Goal: Transaction & Acquisition: Purchase product/service

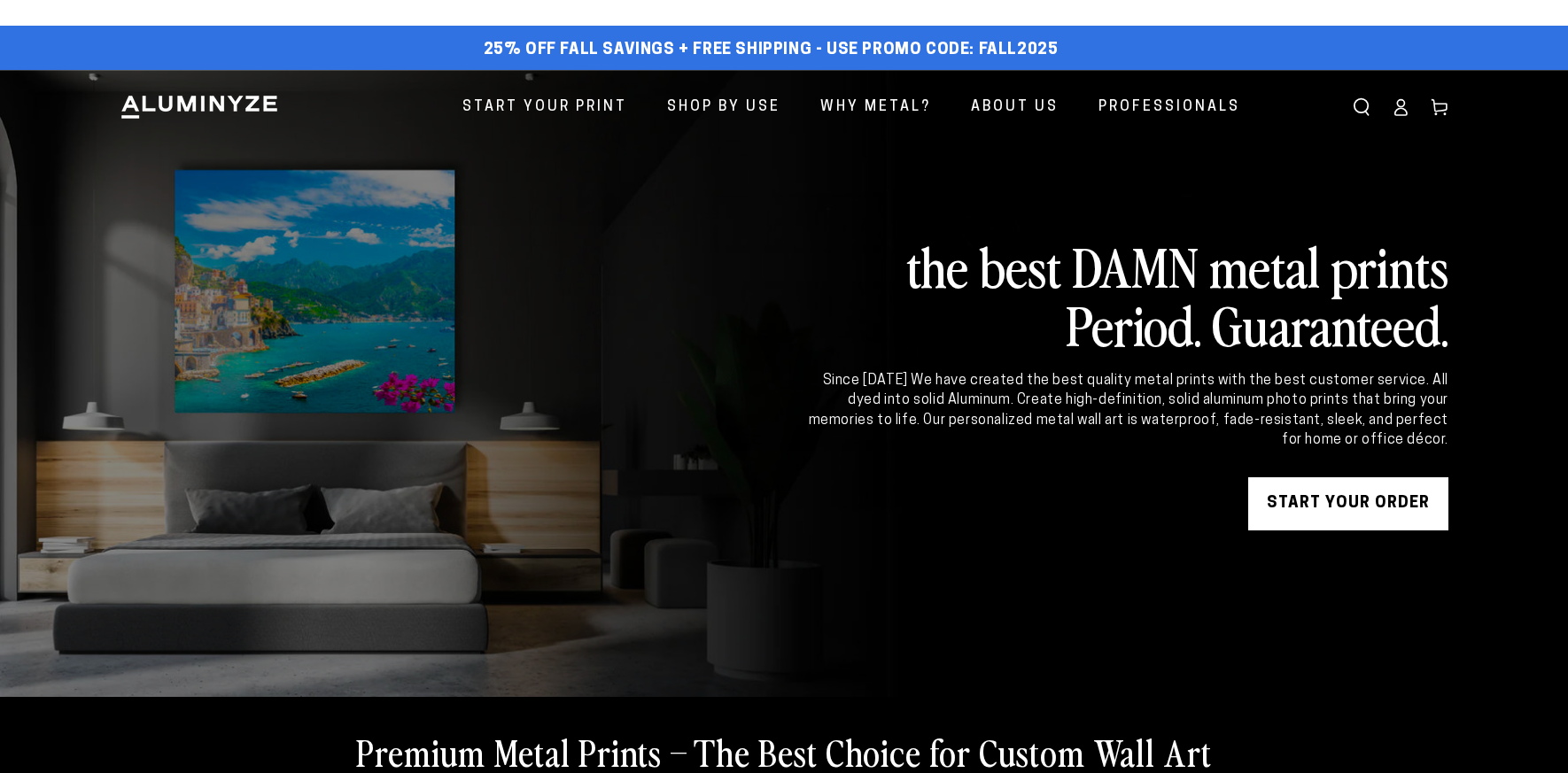
click at [1493, 70] on header "Start Your Print Shop By Use Shop By Use For Home For Business" at bounding box center [784, 108] width 1417 height 75
click at [1483, 70] on header "Start Your Print Shop By Use Shop By Use For Home For Business" at bounding box center [784, 108] width 1417 height 75
click at [1493, 70] on header "Start Your Print Shop By Use Shop By Use For Home For Business" at bounding box center [784, 108] width 1417 height 75
click at [1350, 70] on header "Start Your Print Shop By Use Shop By Use For Home For Business" at bounding box center [784, 108] width 1417 height 75
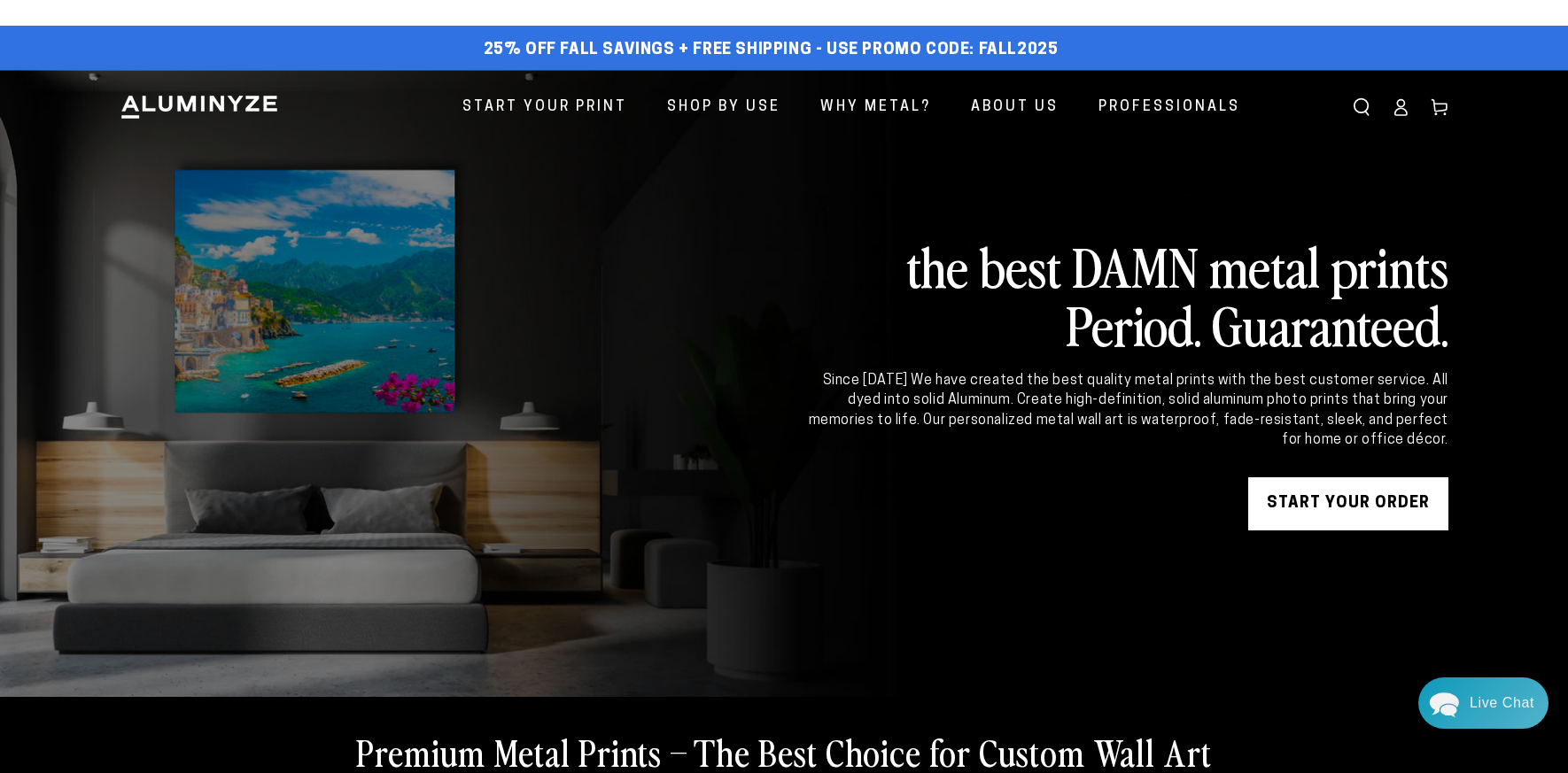
select select "**********"
click at [1493, 70] on header "Start Your Print Shop By Use Shop By Use For Home For Business" at bounding box center [784, 108] width 1417 height 75
click at [1511, 43] on div "25% off FALL Savings + Free Shipping - Use Promo Code: FALL2025 25% OFF - Code:…" at bounding box center [784, 48] width 1568 height 44
click at [1000, 46] on span "25% off FALL Savings + Free Shipping - Use Promo Code: FALL2025" at bounding box center [771, 50] width 575 height 19
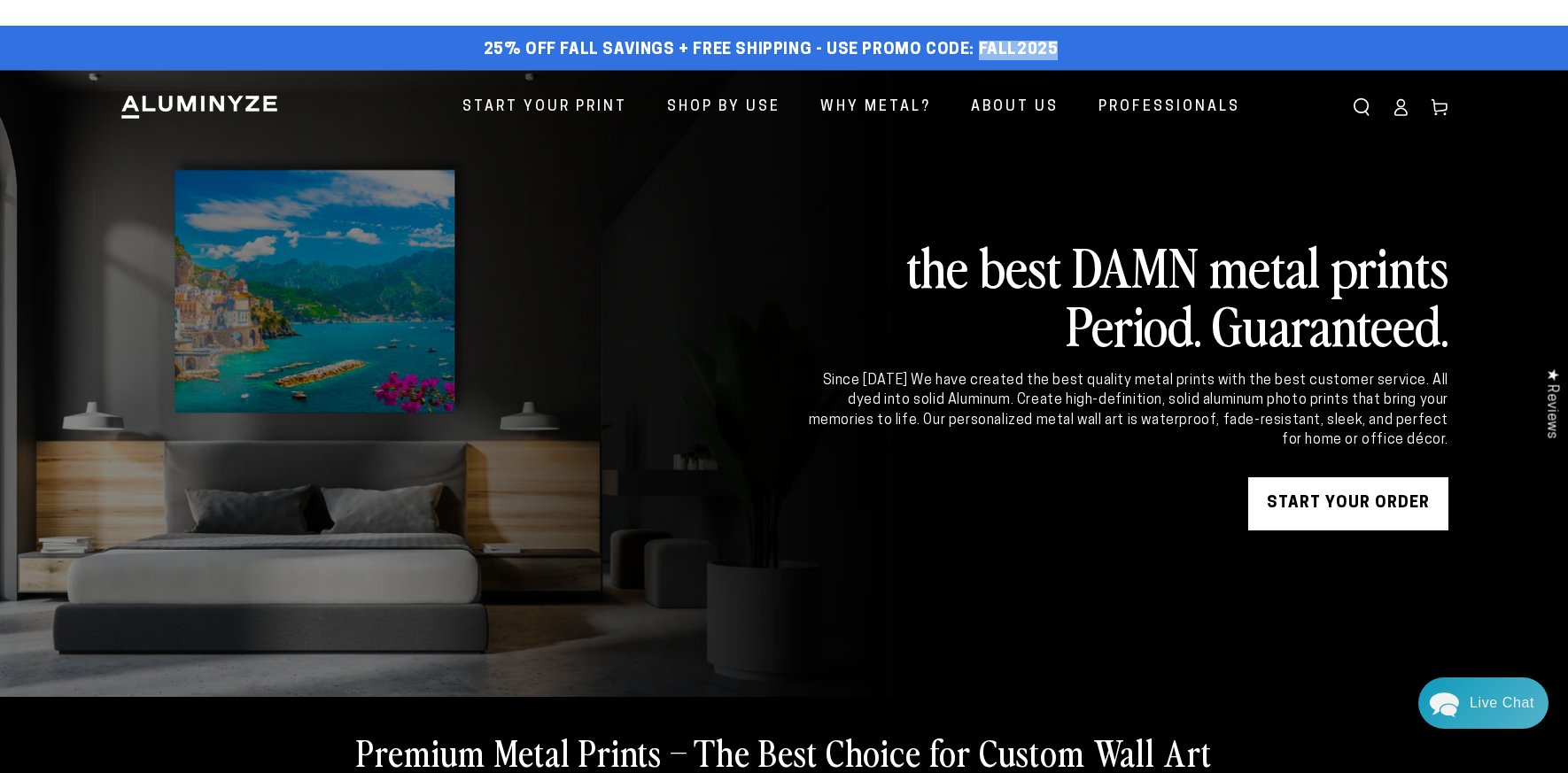
copy span "FALL2025"
click at [1361, 498] on link "START YOUR Order" at bounding box center [1348, 503] width 201 height 53
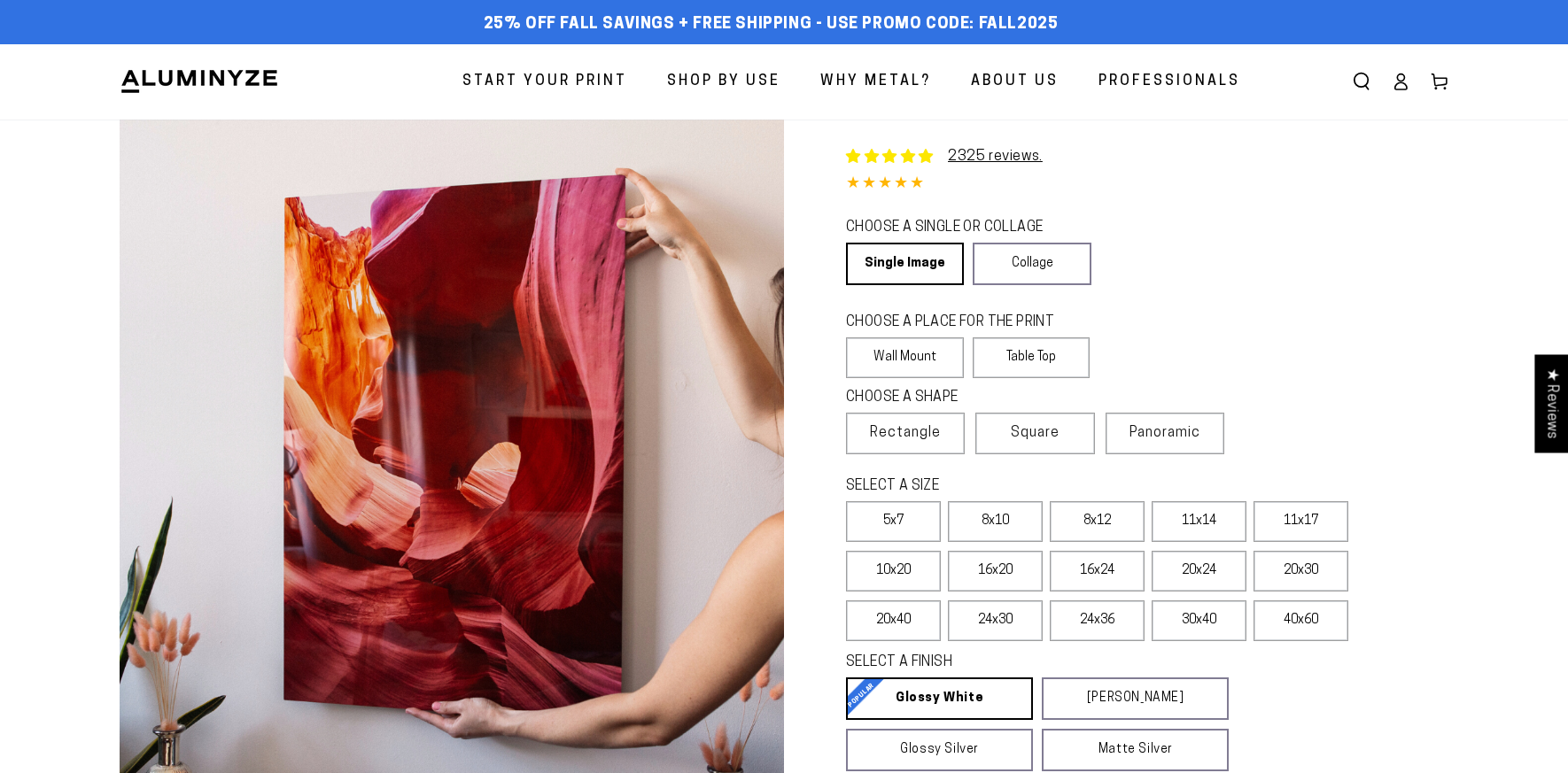
select select "**********"
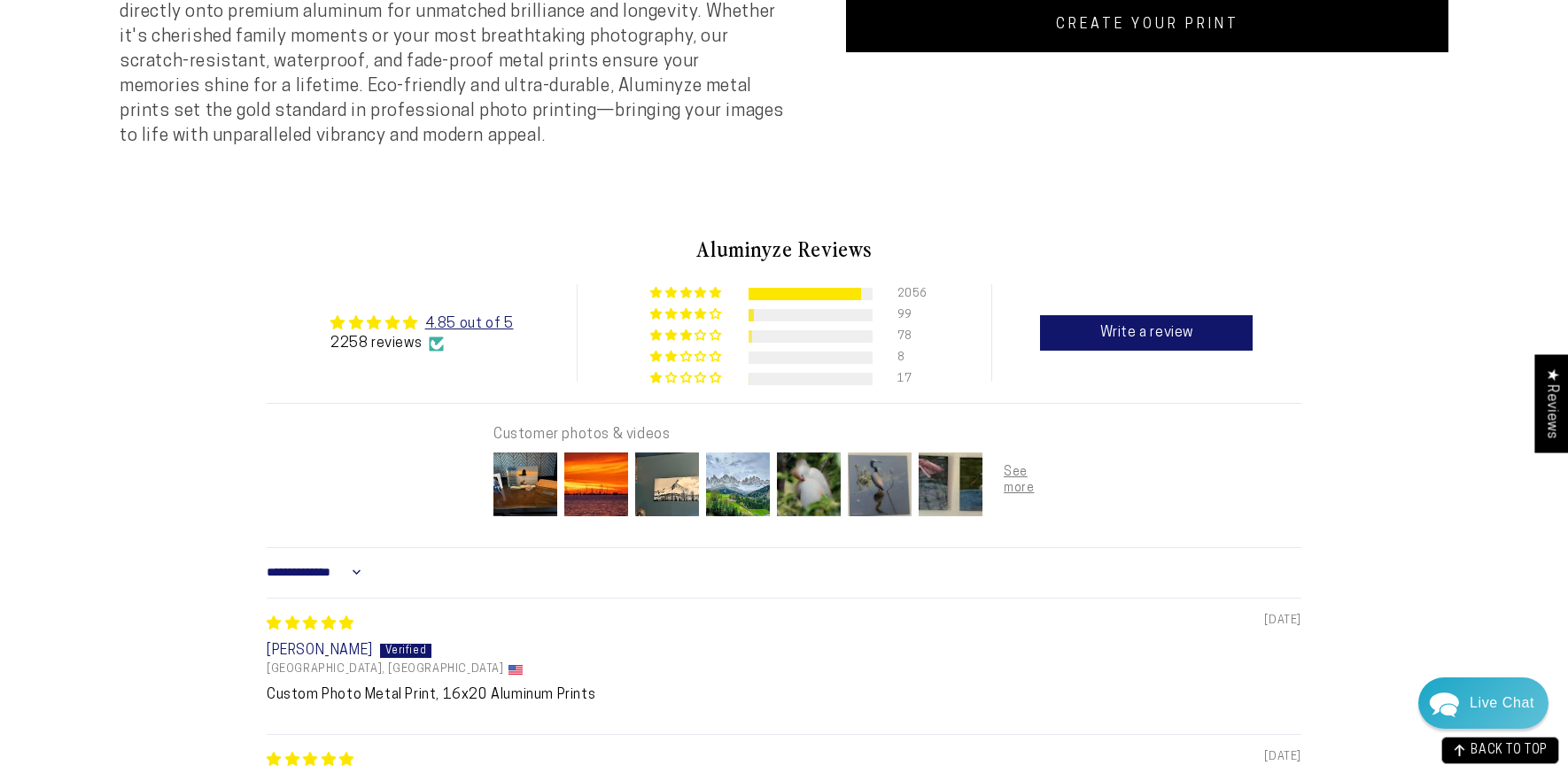
scroll to position [901, 0]
click at [526, 499] on img at bounding box center [525, 484] width 71 height 71
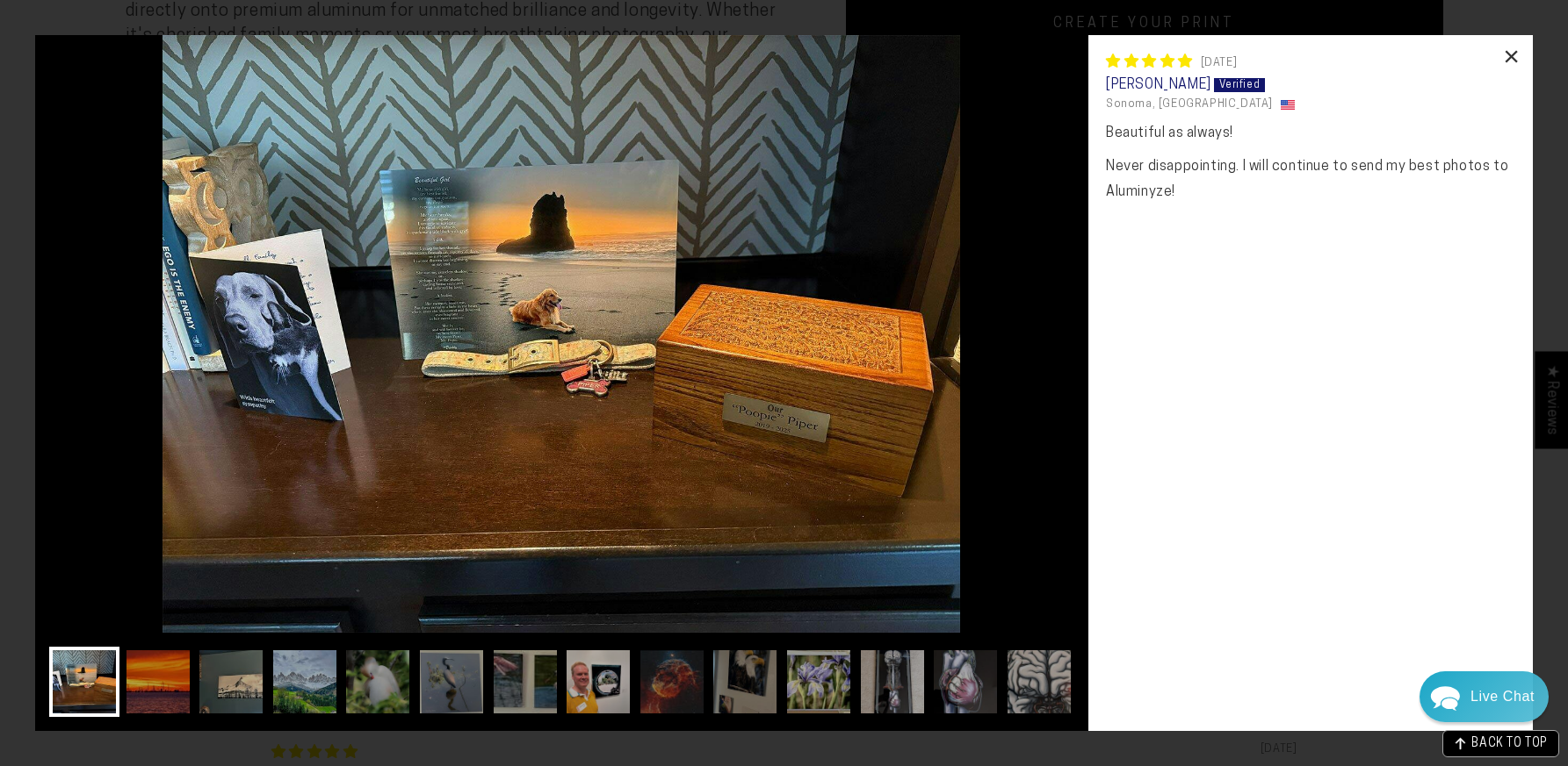
click at [1509, 57] on div "×" at bounding box center [1512, 56] width 42 height 42
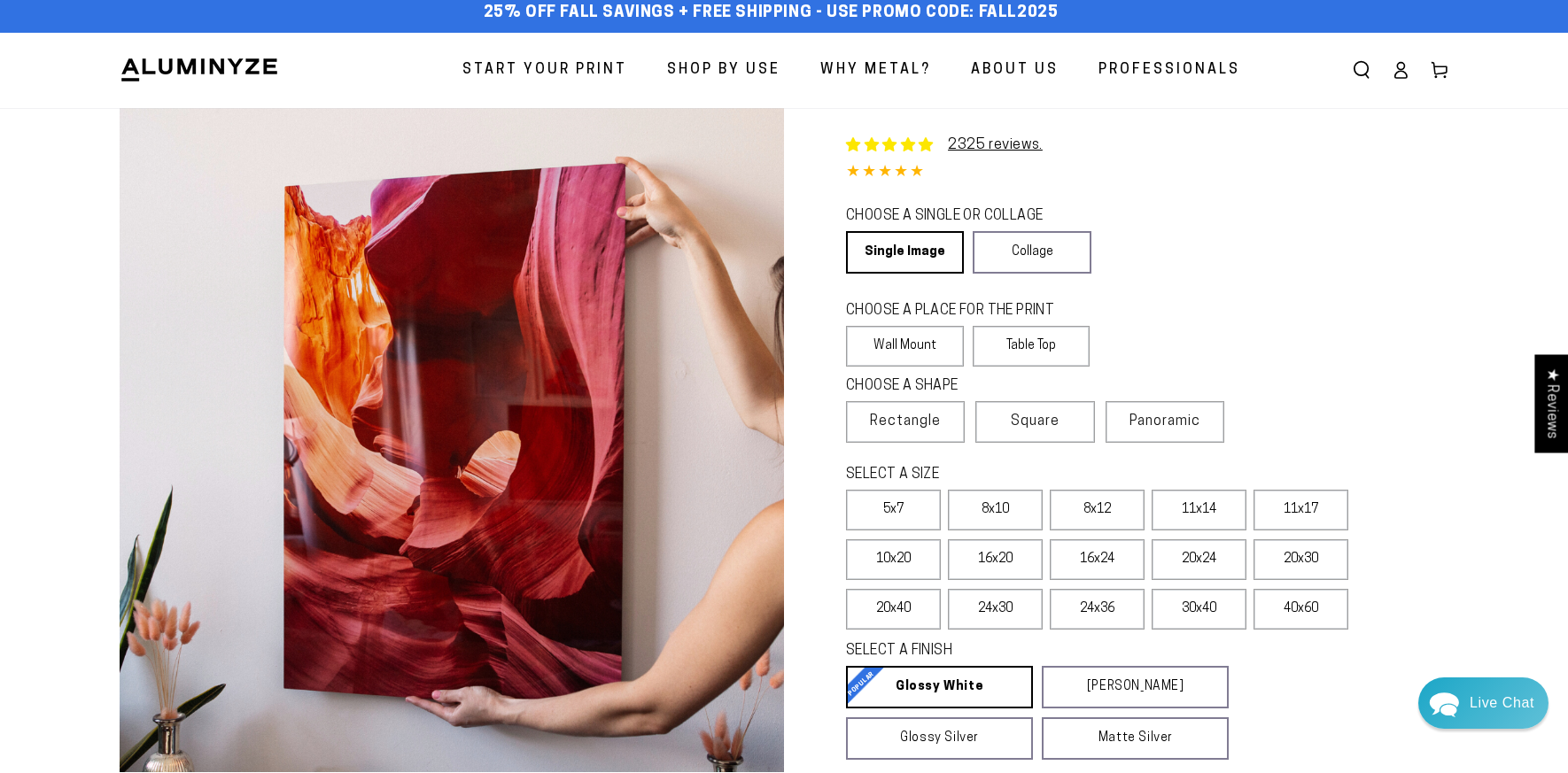
scroll to position [0, 0]
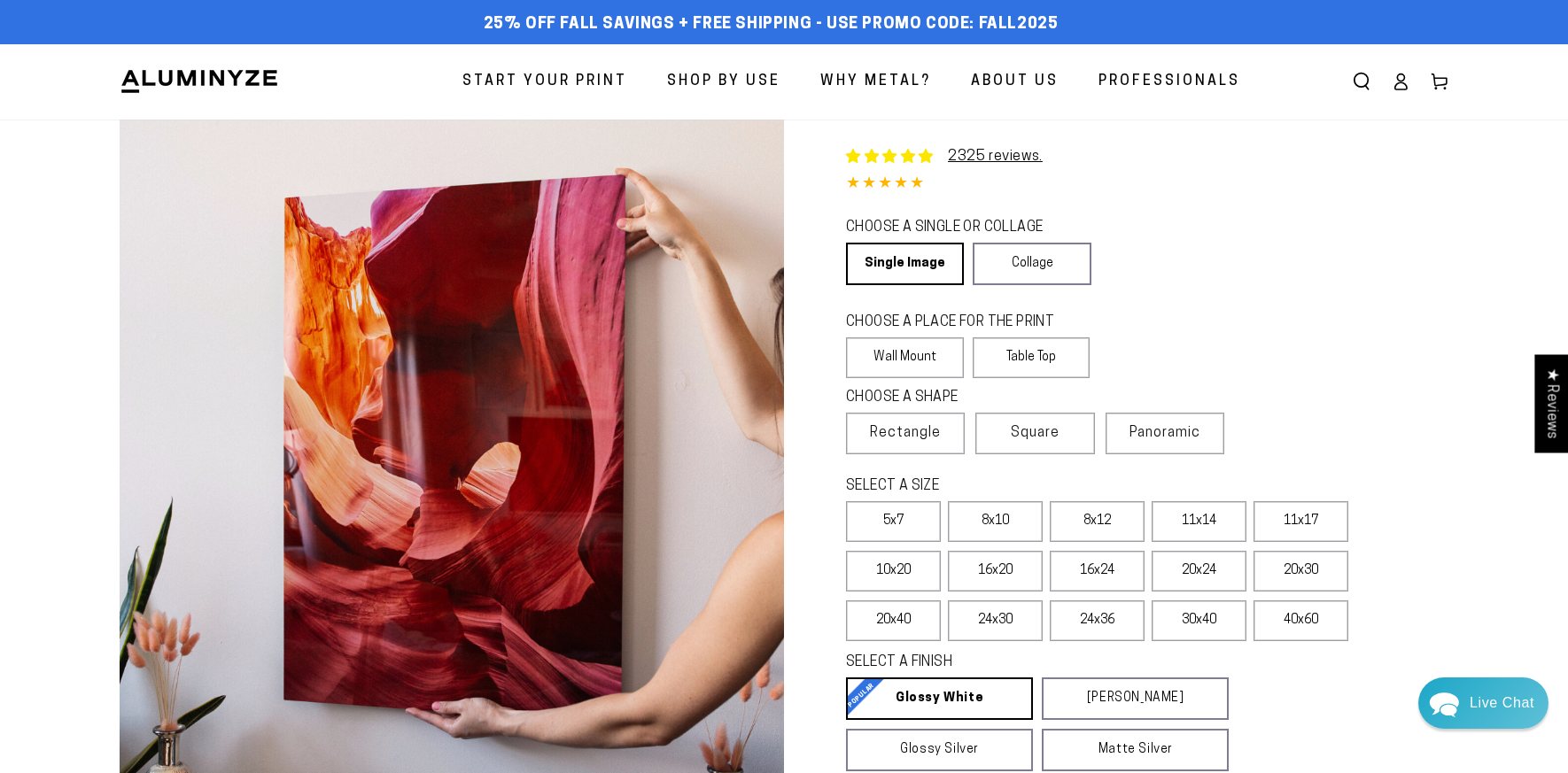
click at [1263, 289] on div "CHOOSE A SINGLE OR COLLAGE Learn more Single Image Collage" at bounding box center [1146, 254] width 602 height 77
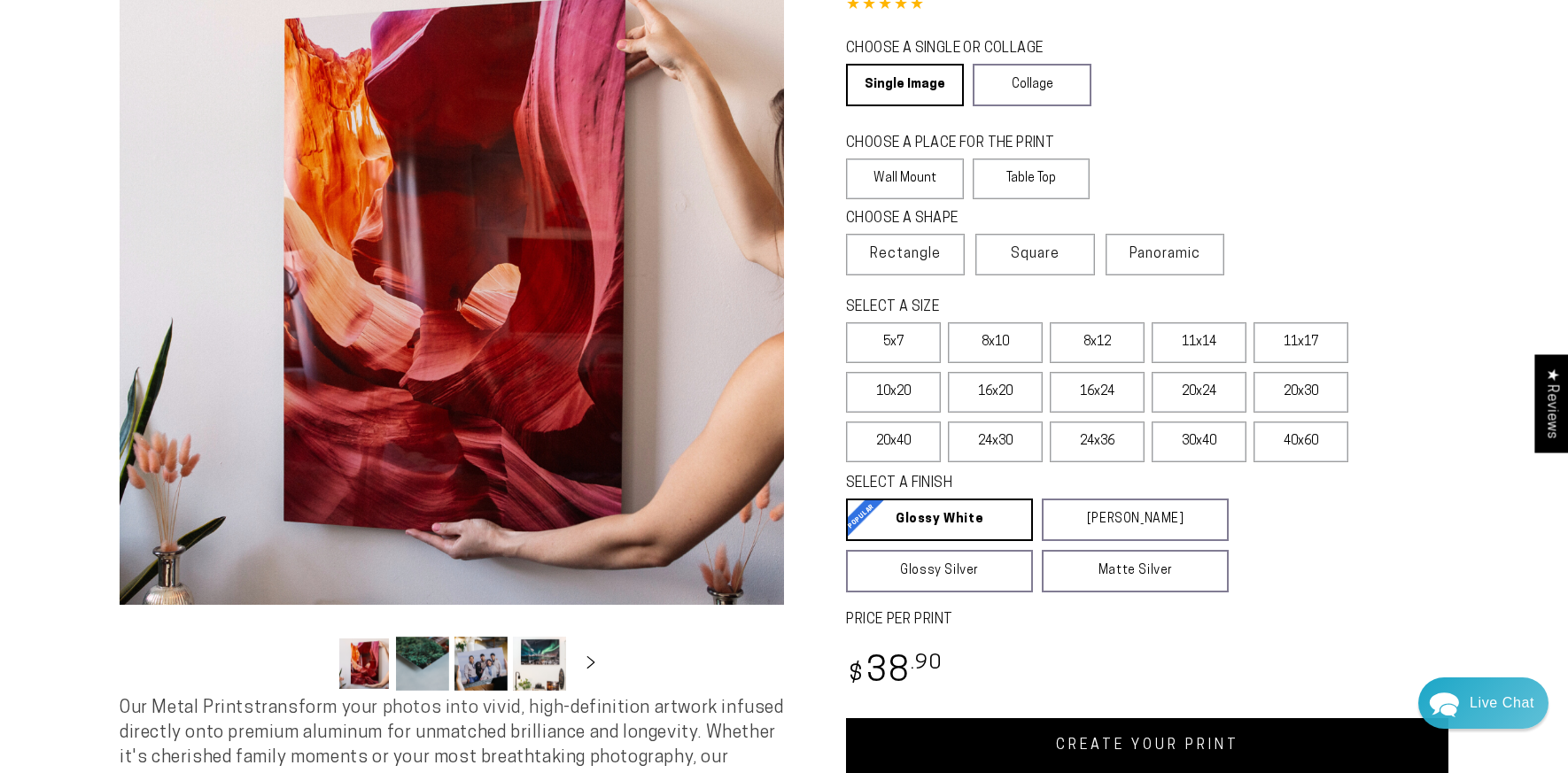
scroll to position [180, 0]
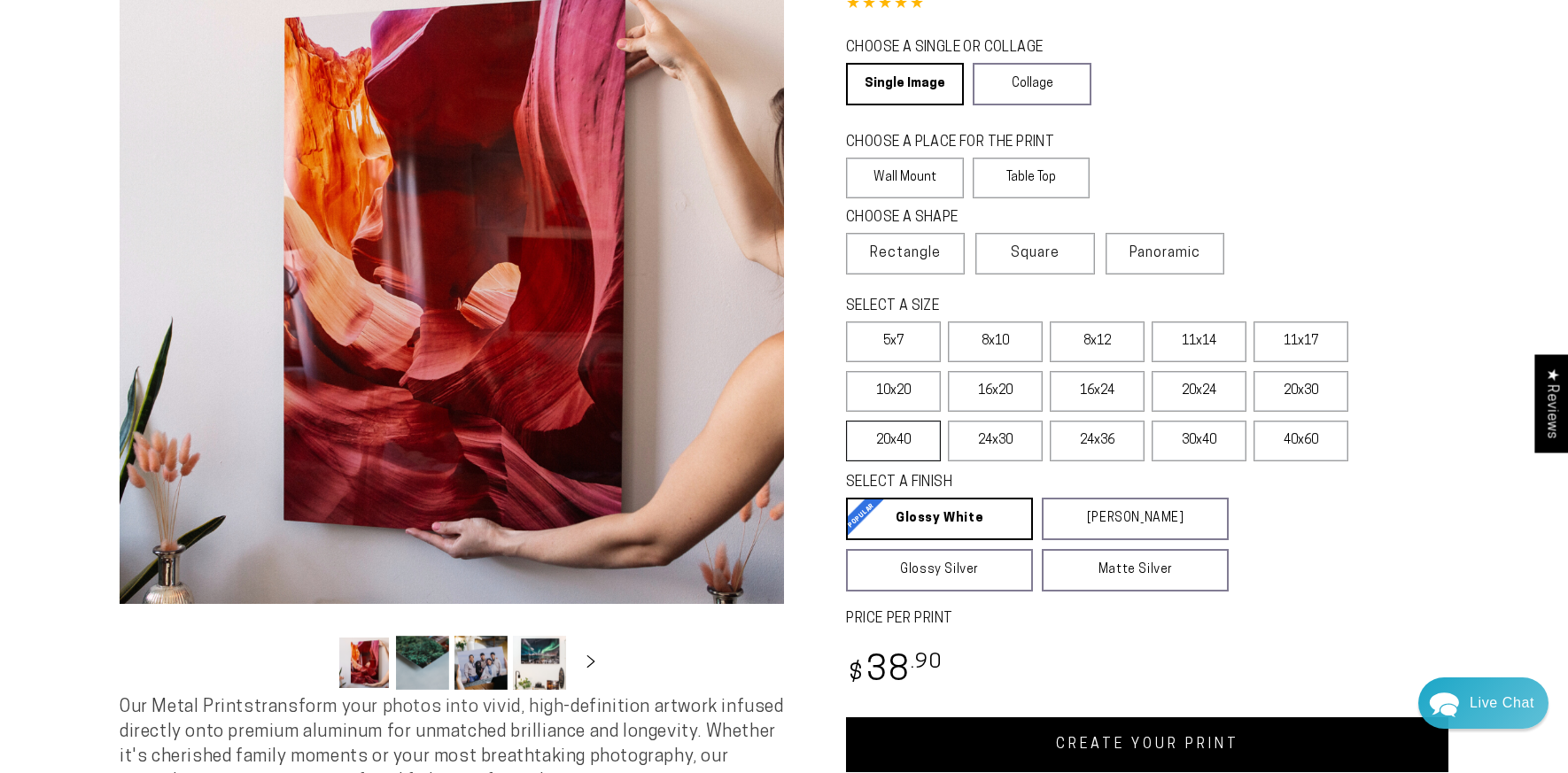
click at [855, 437] on label "20x40" at bounding box center [893, 441] width 95 height 40
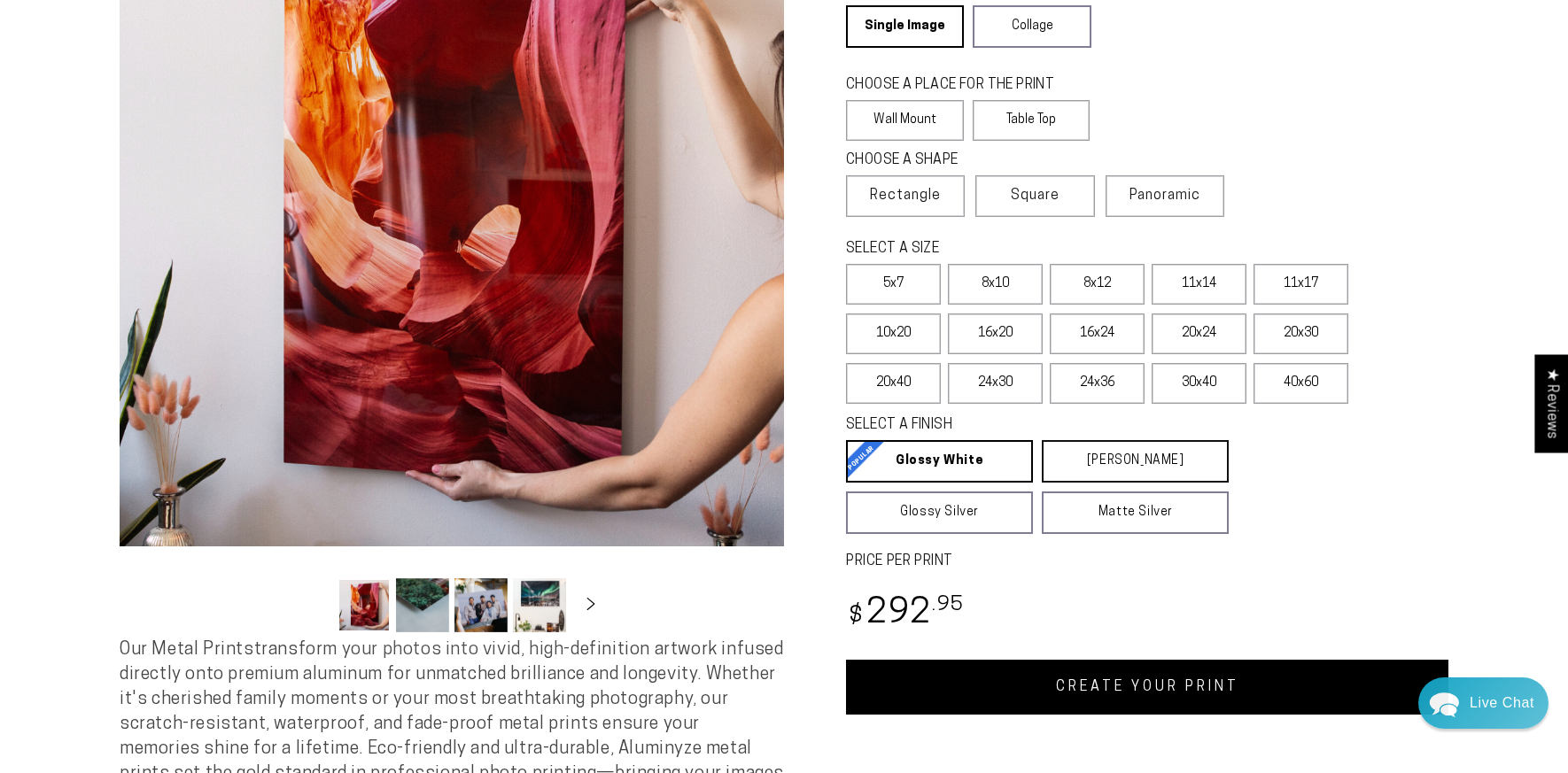
scroll to position [241, 0]
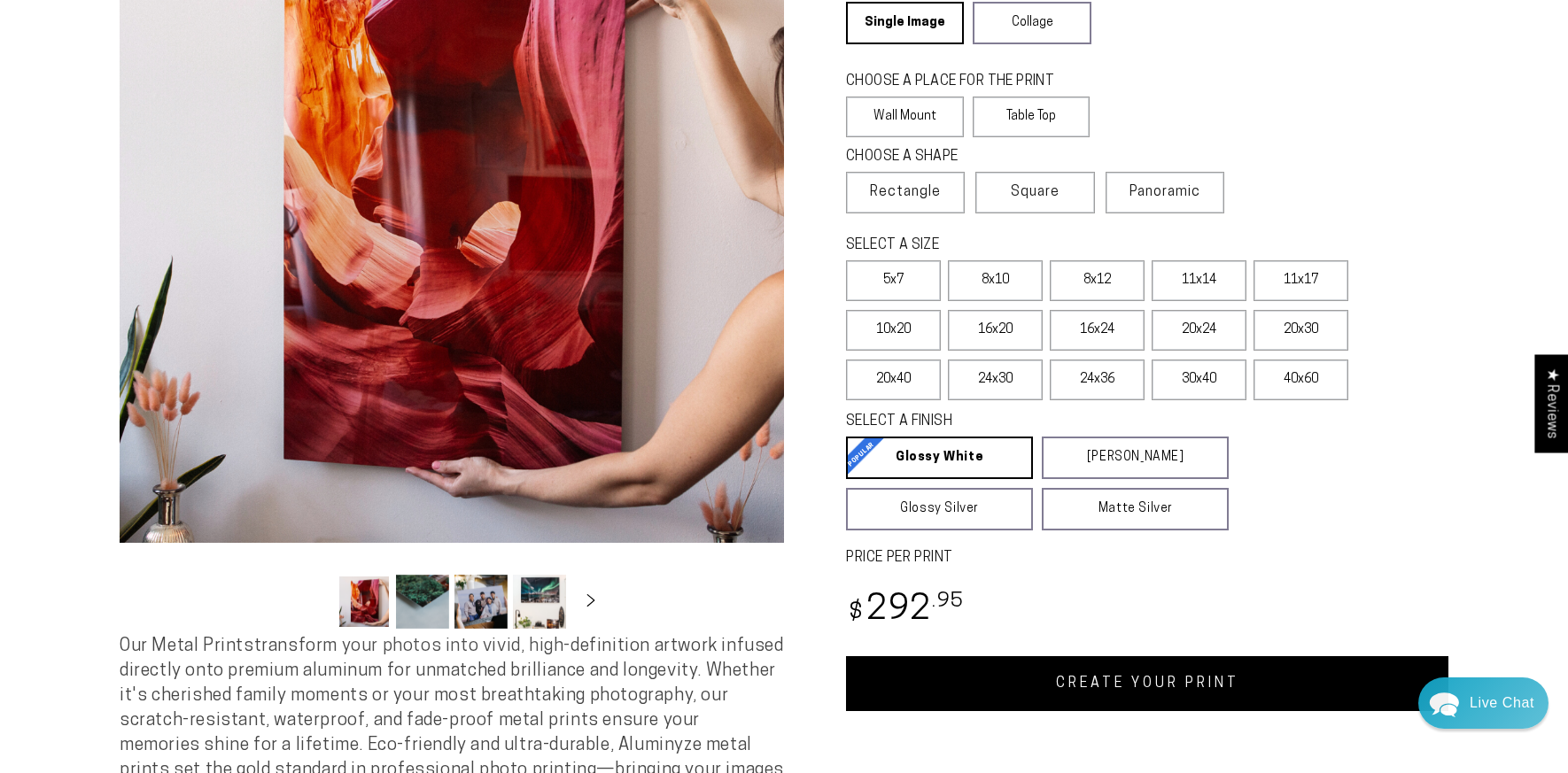
click at [1099, 699] on link "CREATE YOUR PRINT" at bounding box center [1146, 684] width 602 height 55
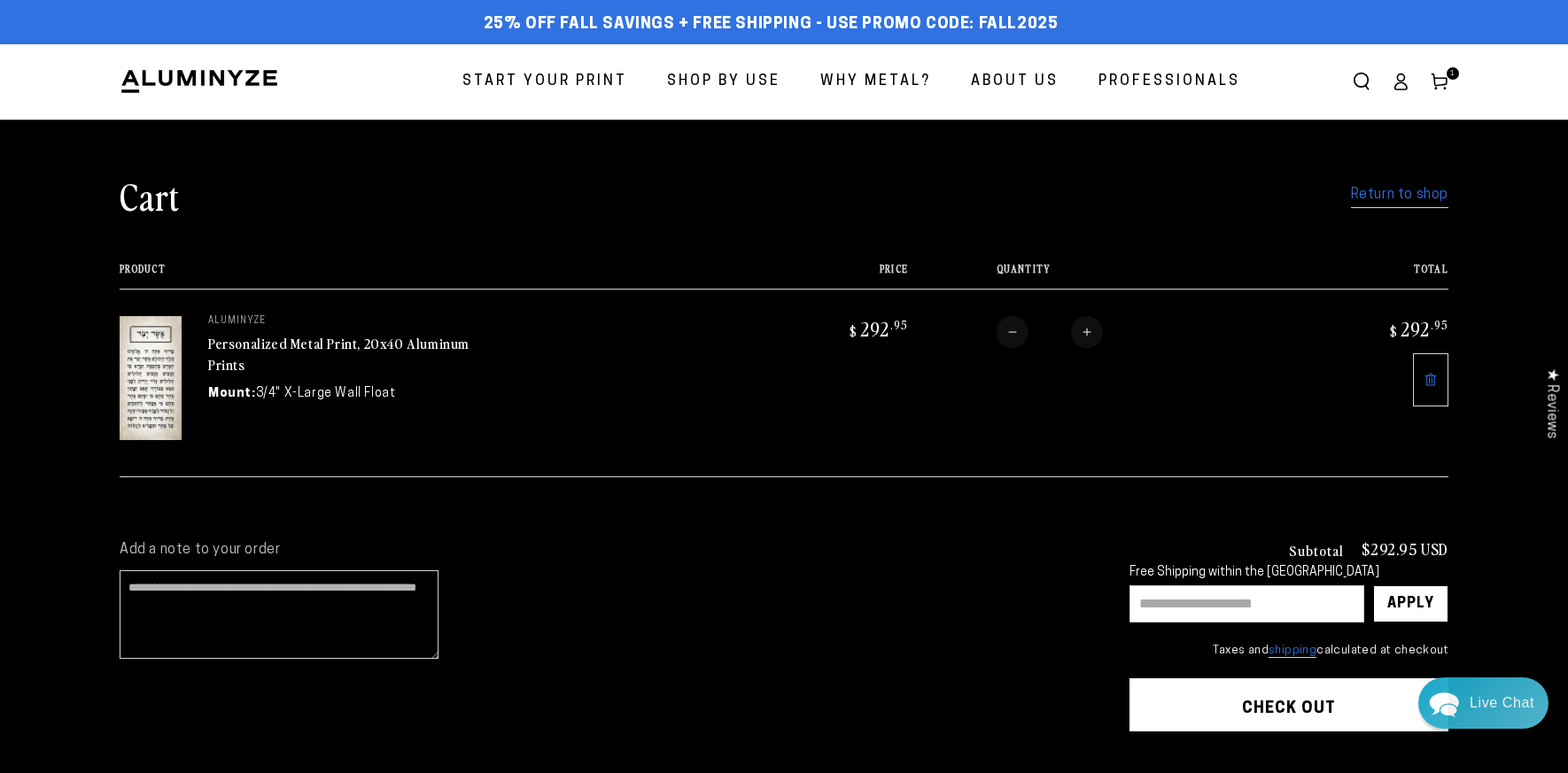
click at [1451, 77] on span "1" at bounding box center [1453, 73] width 6 height 12
click at [348, 338] on link "Personalized Metal Print, 20x40 Aluminum Prints" at bounding box center [339, 354] width 261 height 42
click at [164, 356] on img at bounding box center [151, 377] width 62 height 124
click at [264, 343] on link "Personalized Metal Print, 20x40 Aluminum Prints" at bounding box center [339, 354] width 261 height 42
click at [175, 344] on img at bounding box center [151, 377] width 62 height 124
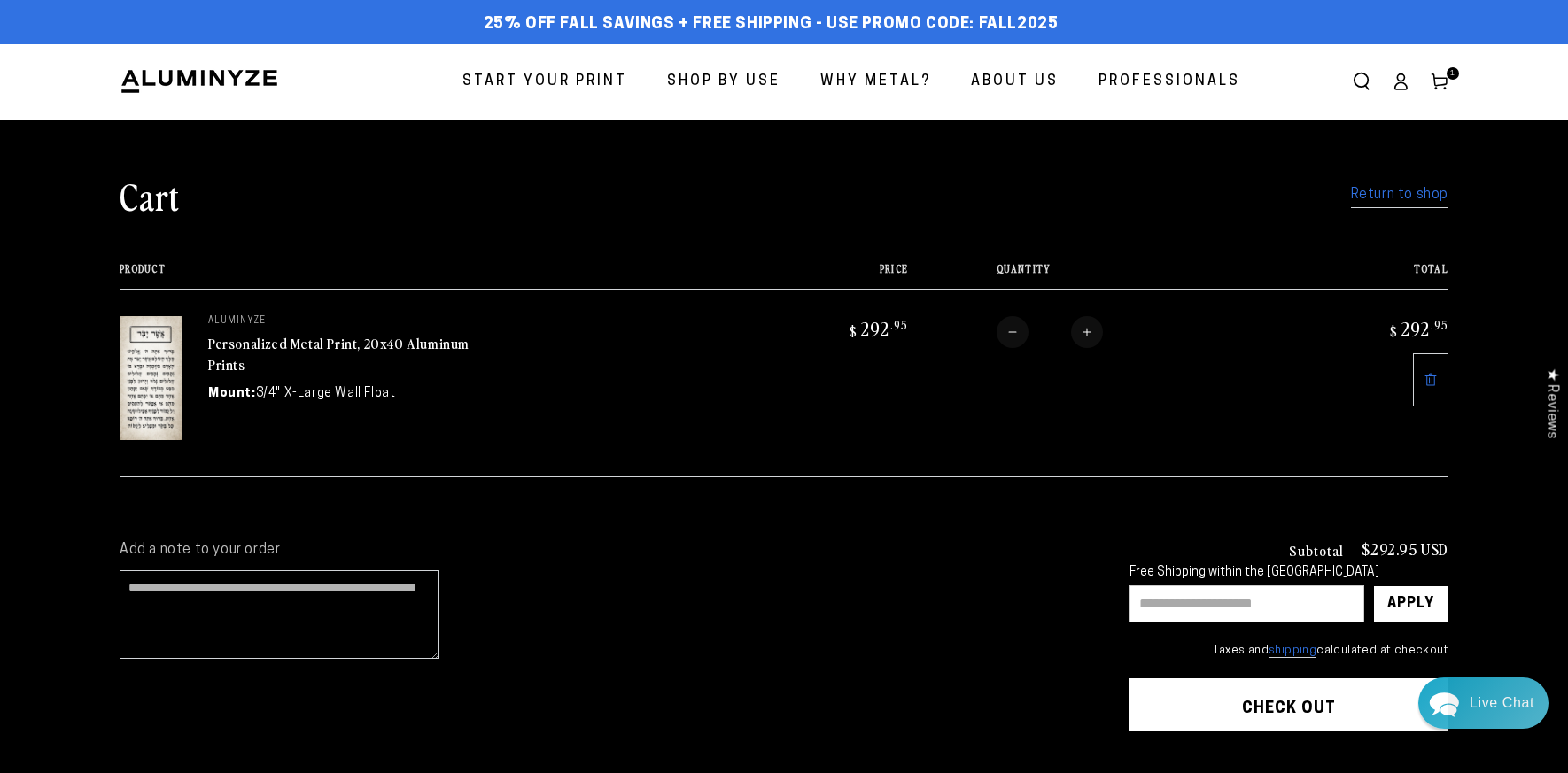
click at [166, 354] on img at bounding box center [151, 377] width 62 height 124
click at [247, 348] on link "Personalized Metal Print, 20x40 Aluminum Prints" at bounding box center [339, 354] width 261 height 42
click at [543, 81] on span "Start Your Print" at bounding box center [545, 82] width 165 height 26
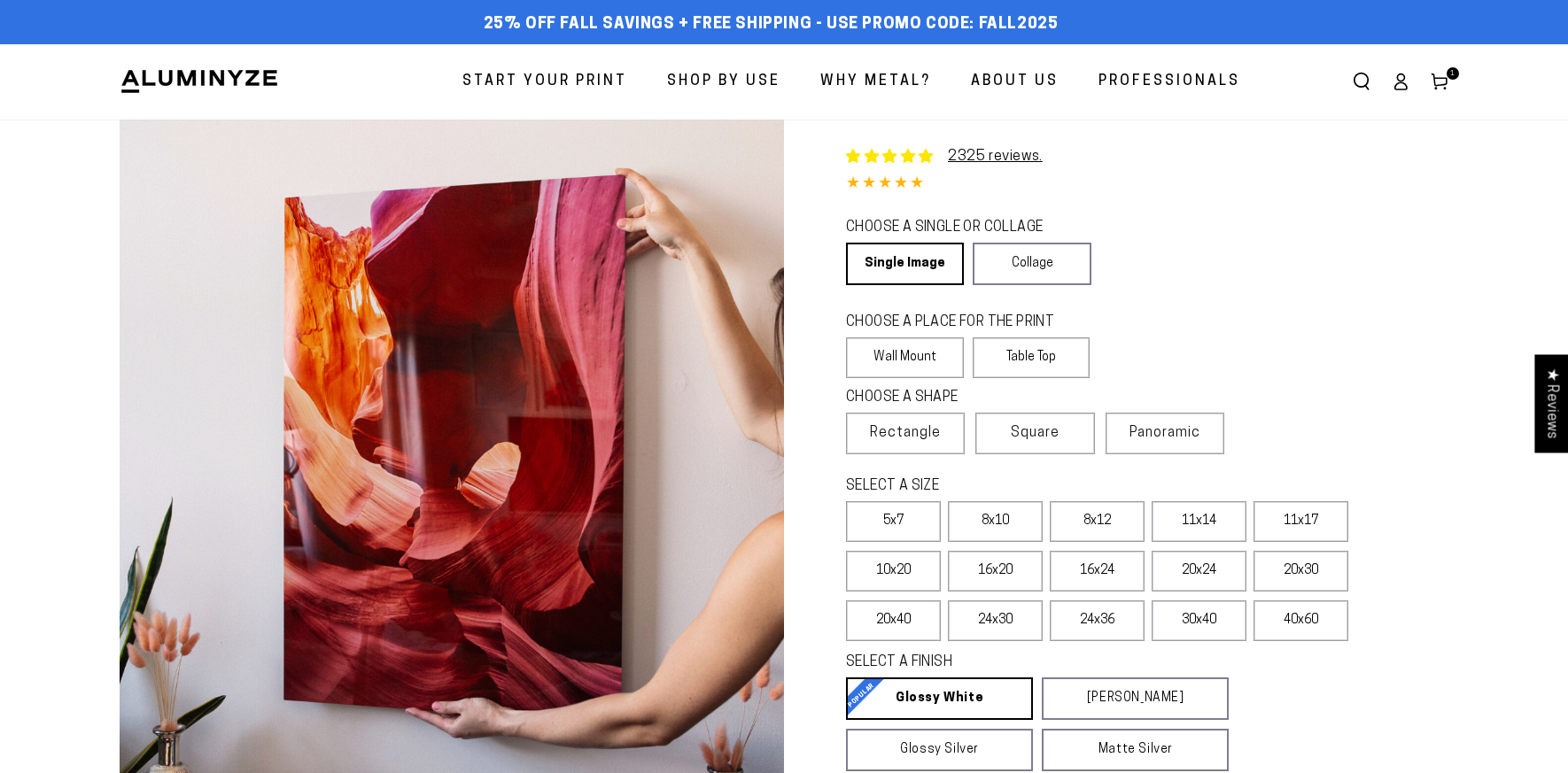
select select "**********"
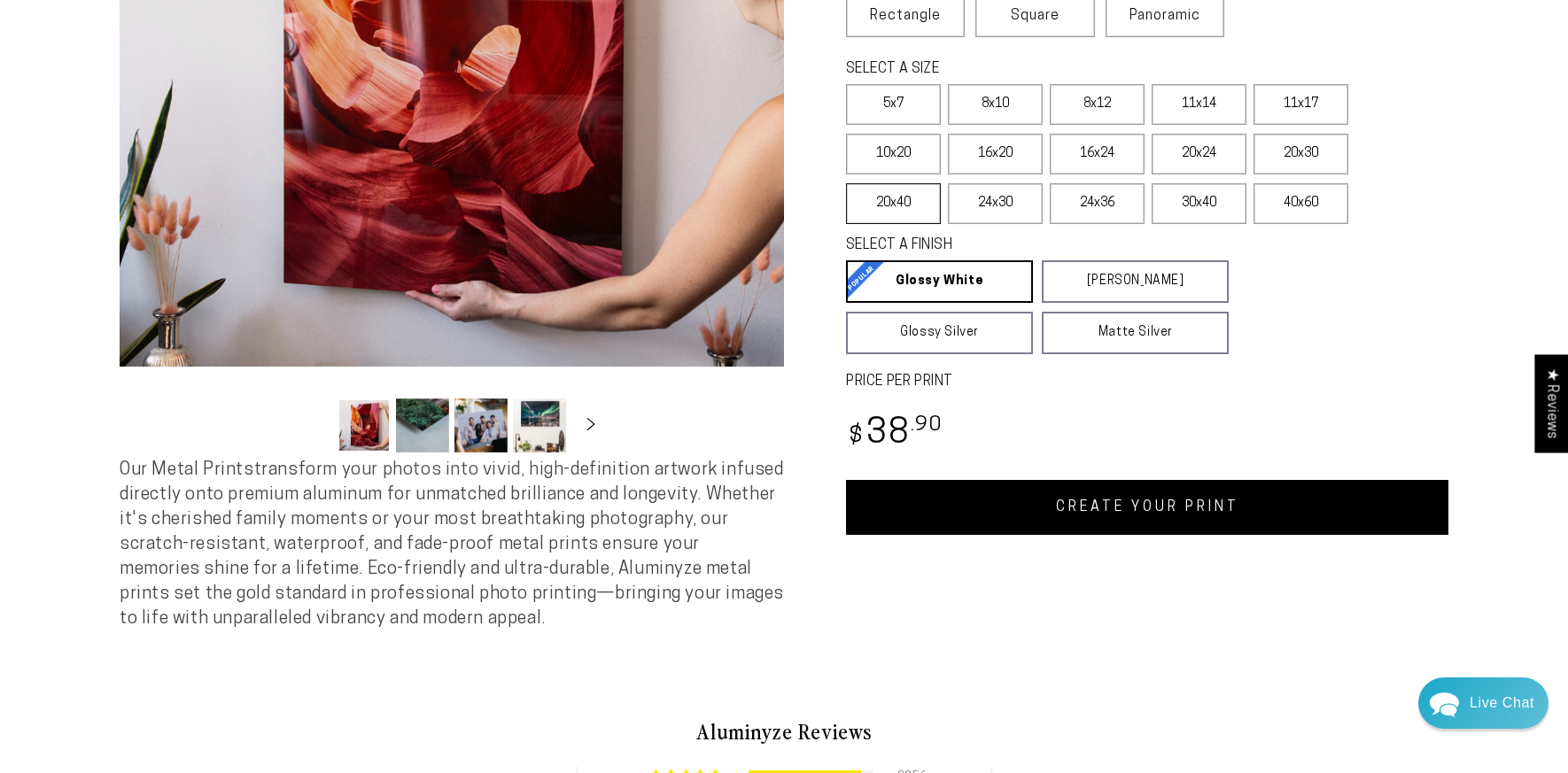
scroll to position [255, 0]
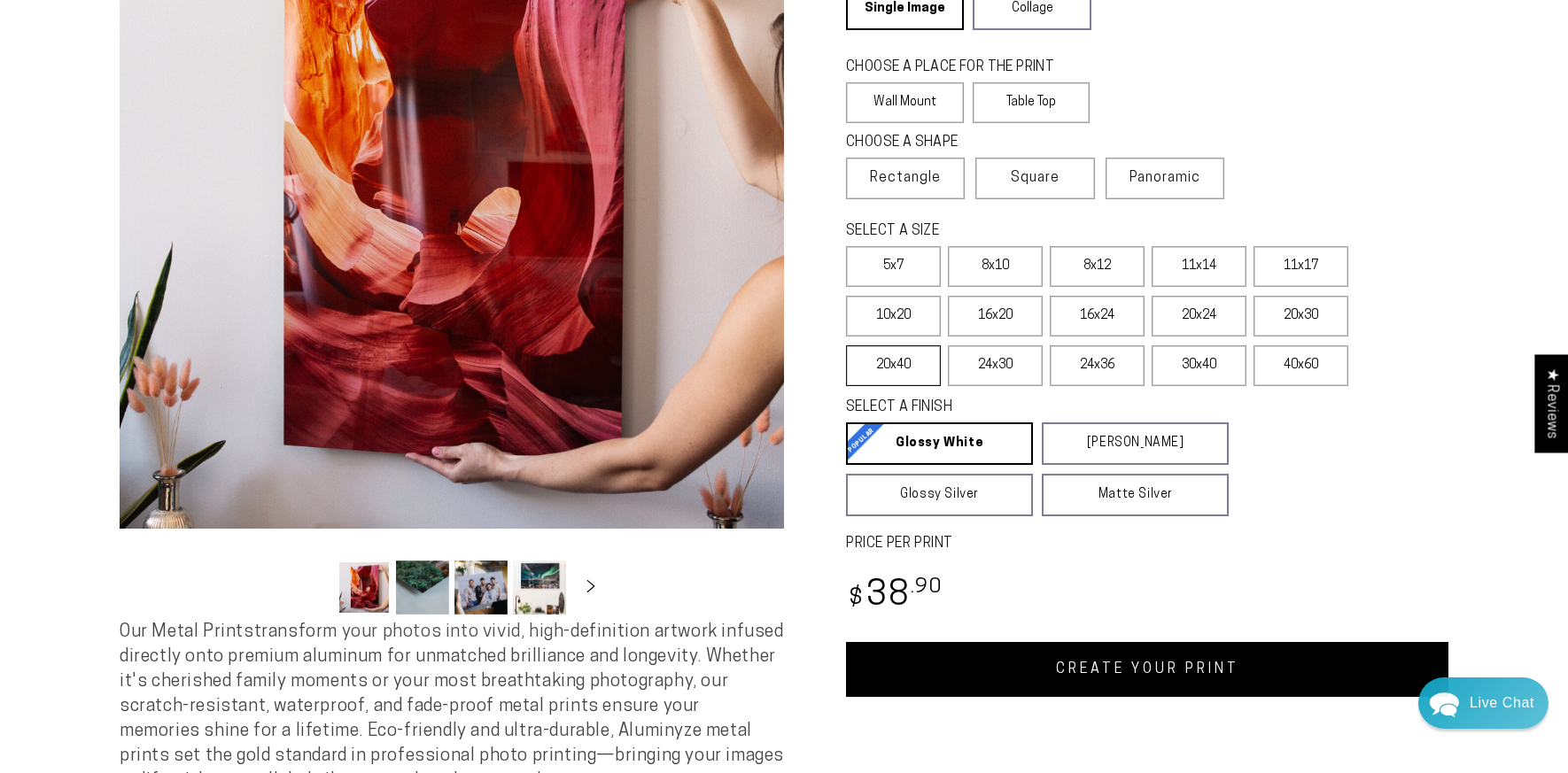
click at [907, 361] on label "20x40" at bounding box center [893, 366] width 95 height 40
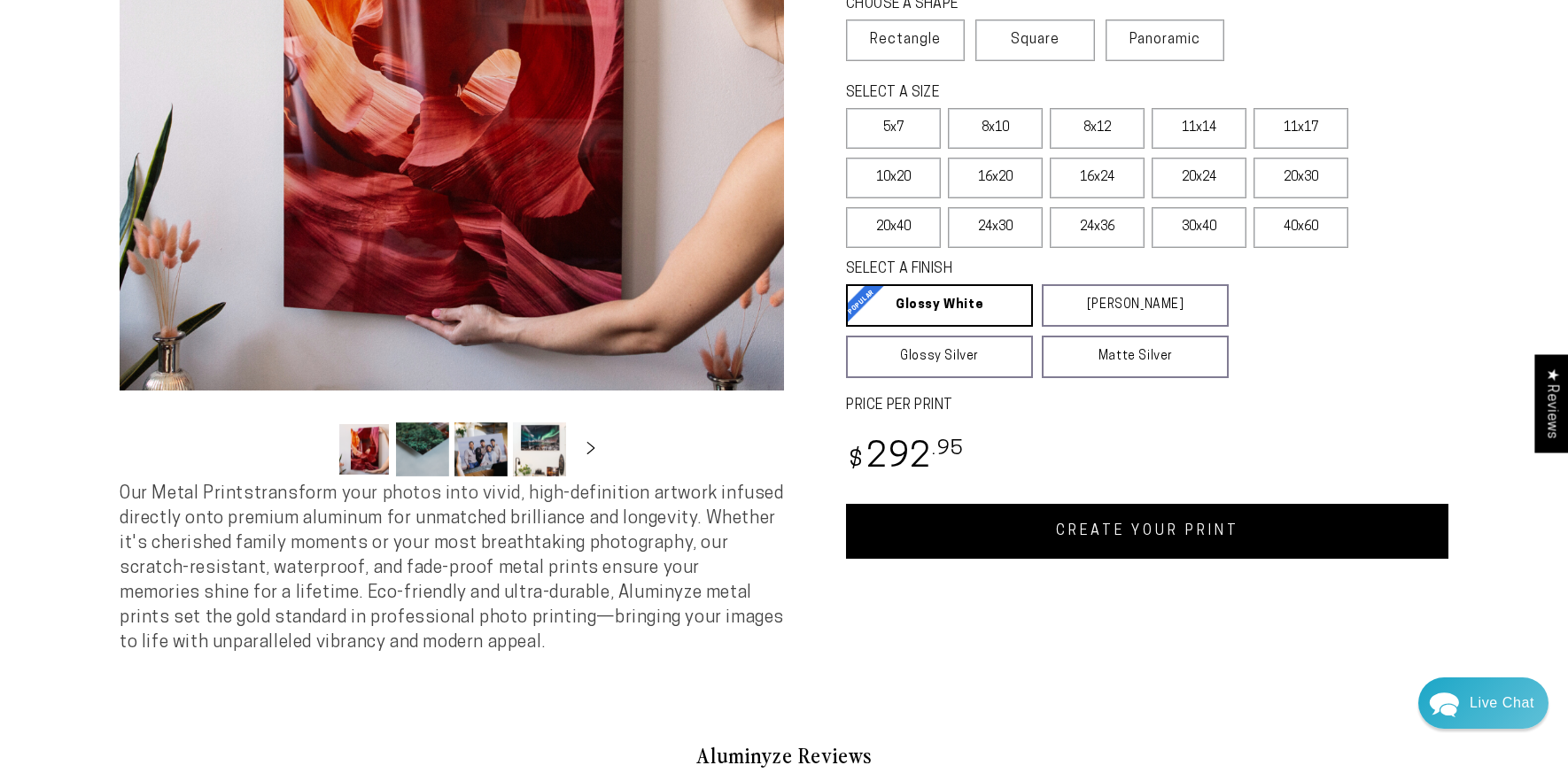
click at [1149, 546] on link "CREATE YOUR PRINT" at bounding box center [1146, 531] width 602 height 55
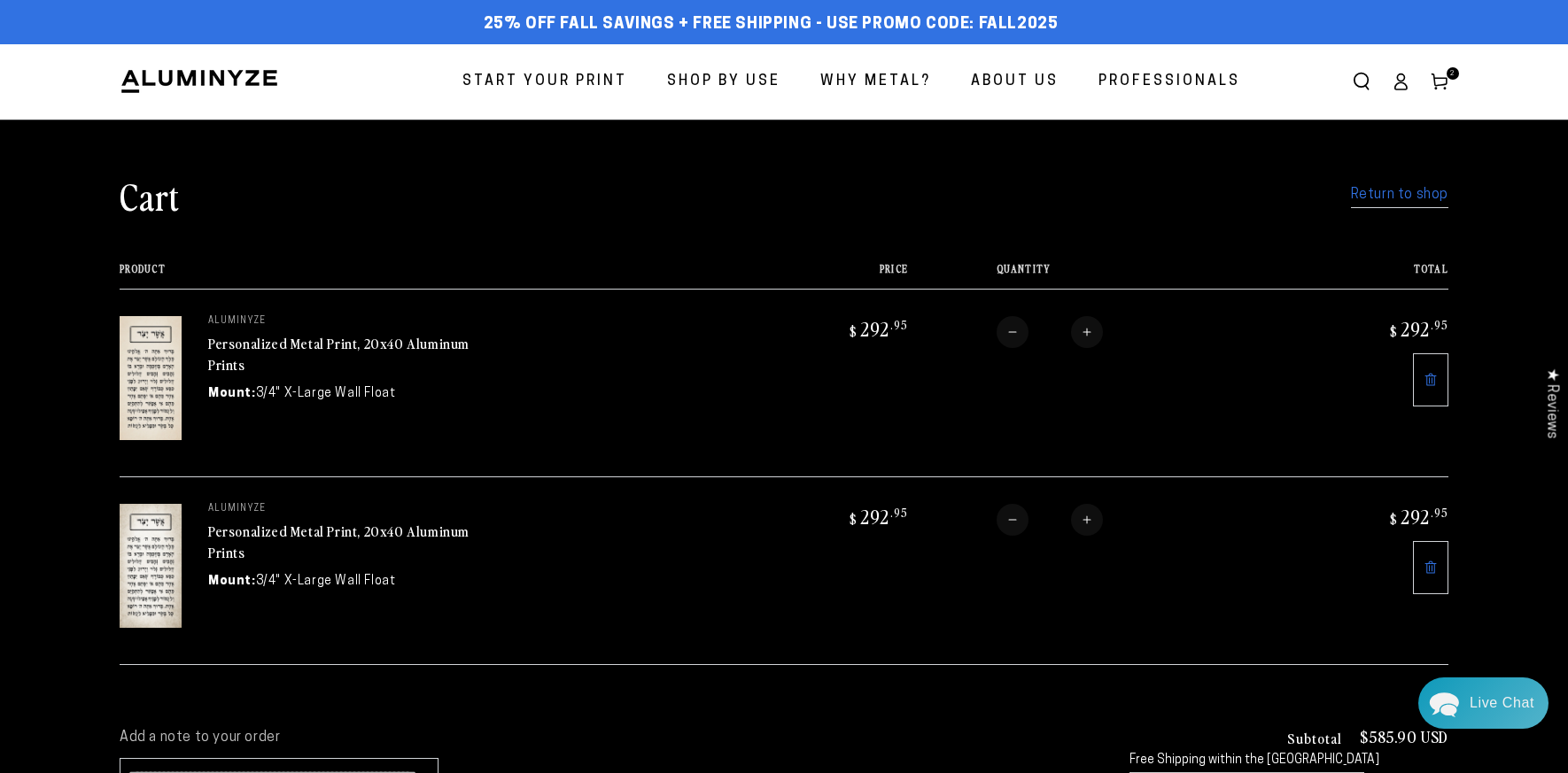
scroll to position [158, 0]
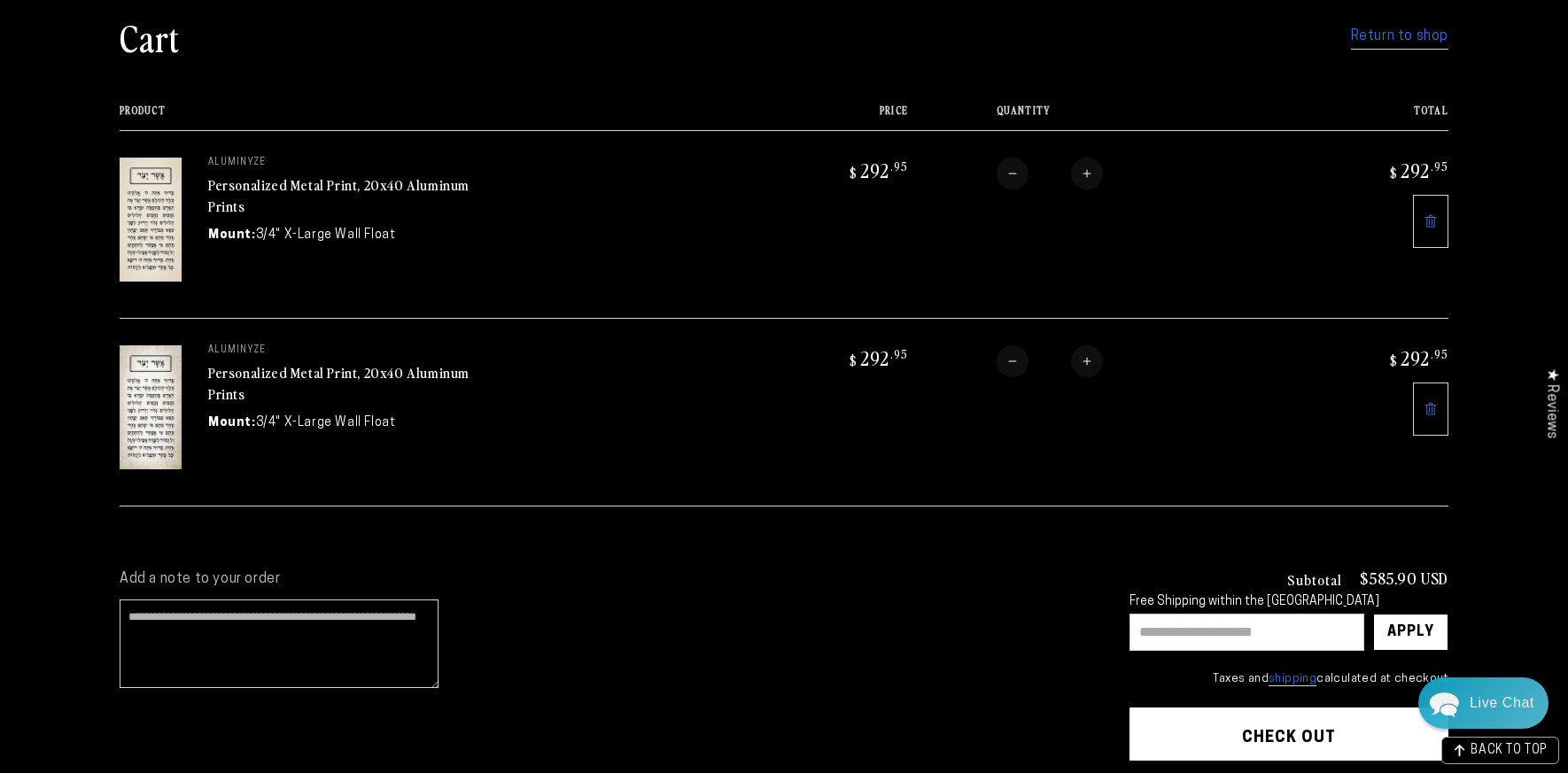
click at [1288, 635] on input "text" at bounding box center [1246, 632] width 234 height 37
paste input "********"
type input "********"
click at [1397, 637] on div "Apply" at bounding box center [1411, 632] width 47 height 36
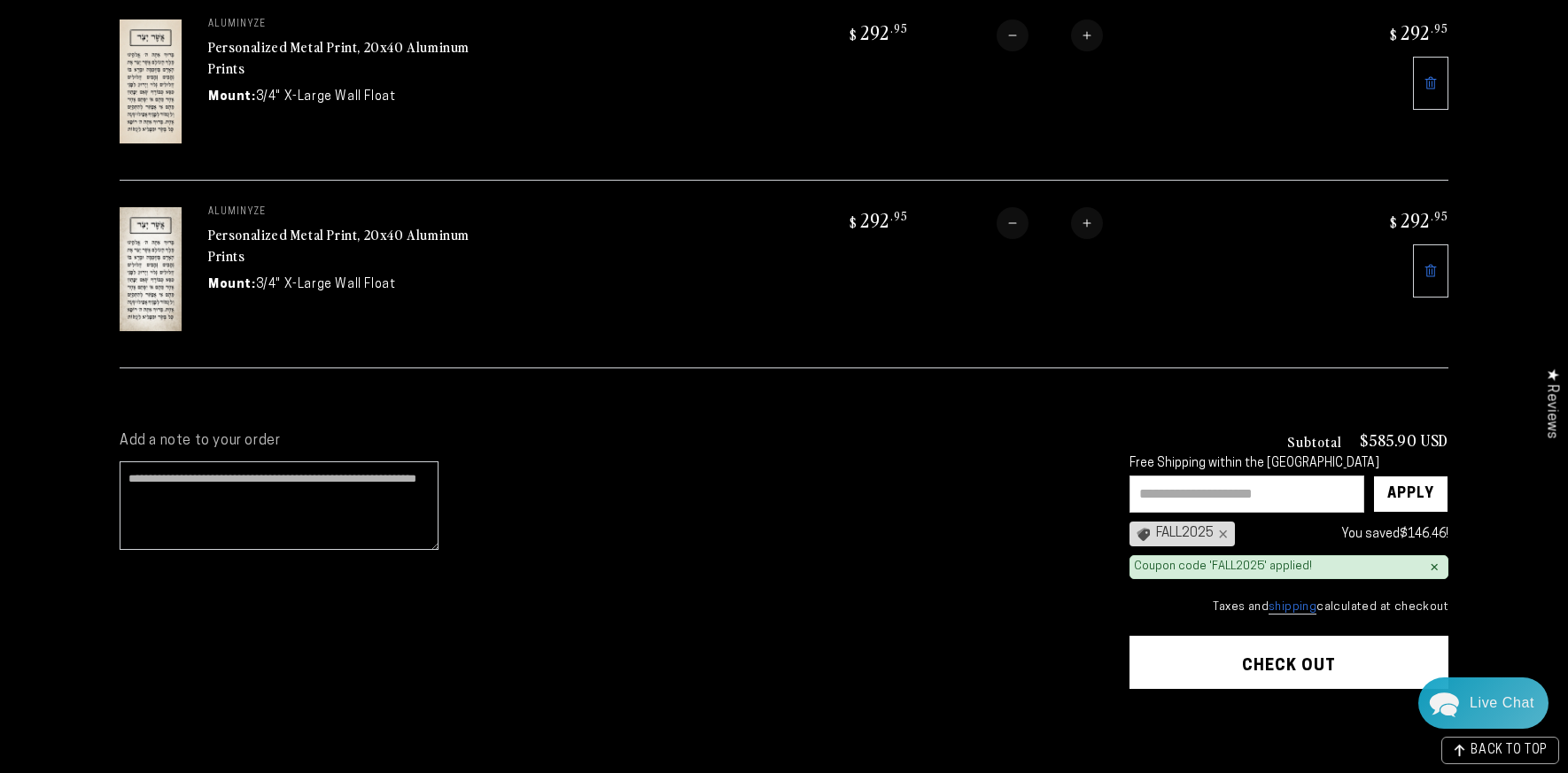
scroll to position [552, 0]
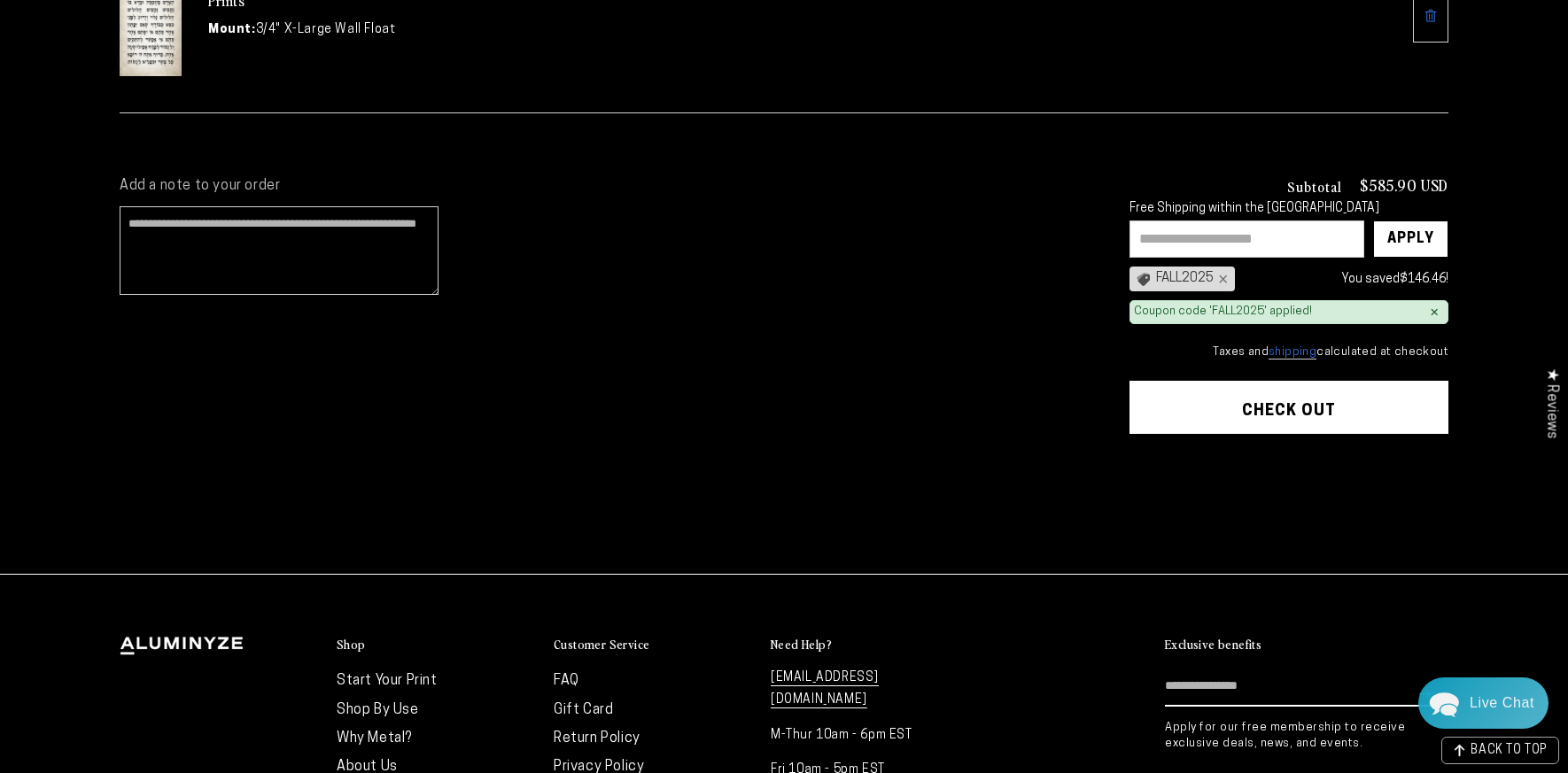
click at [1133, 461] on shop-pay-wallet-button at bounding box center [1131, 455] width 4 height 14
